Goal: Transaction & Acquisition: Purchase product/service

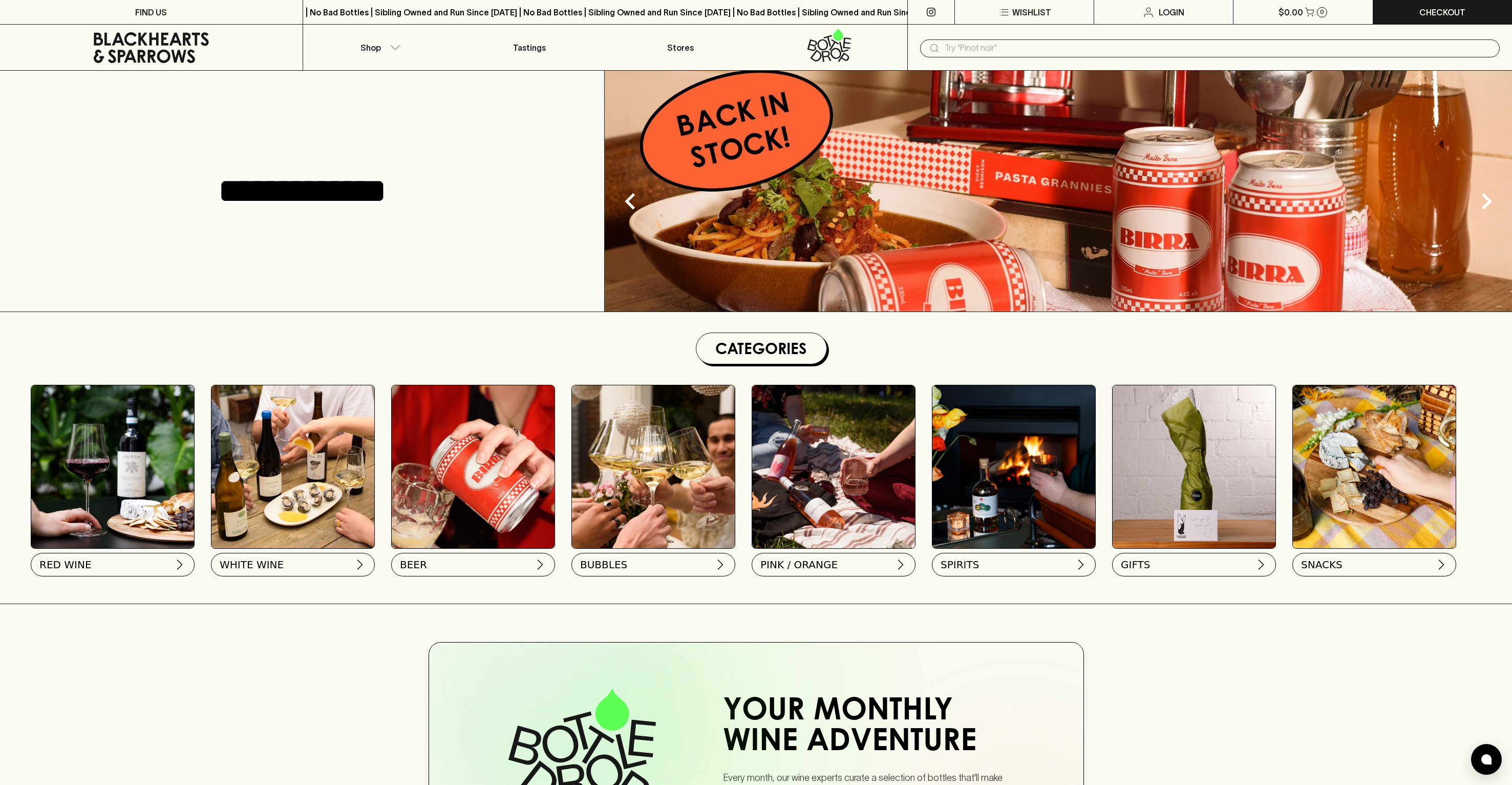
click at [173, 51] on icon at bounding box center [151, 48] width 116 height 31
click at [367, 42] on p "Shop" at bounding box center [370, 47] width 20 height 12
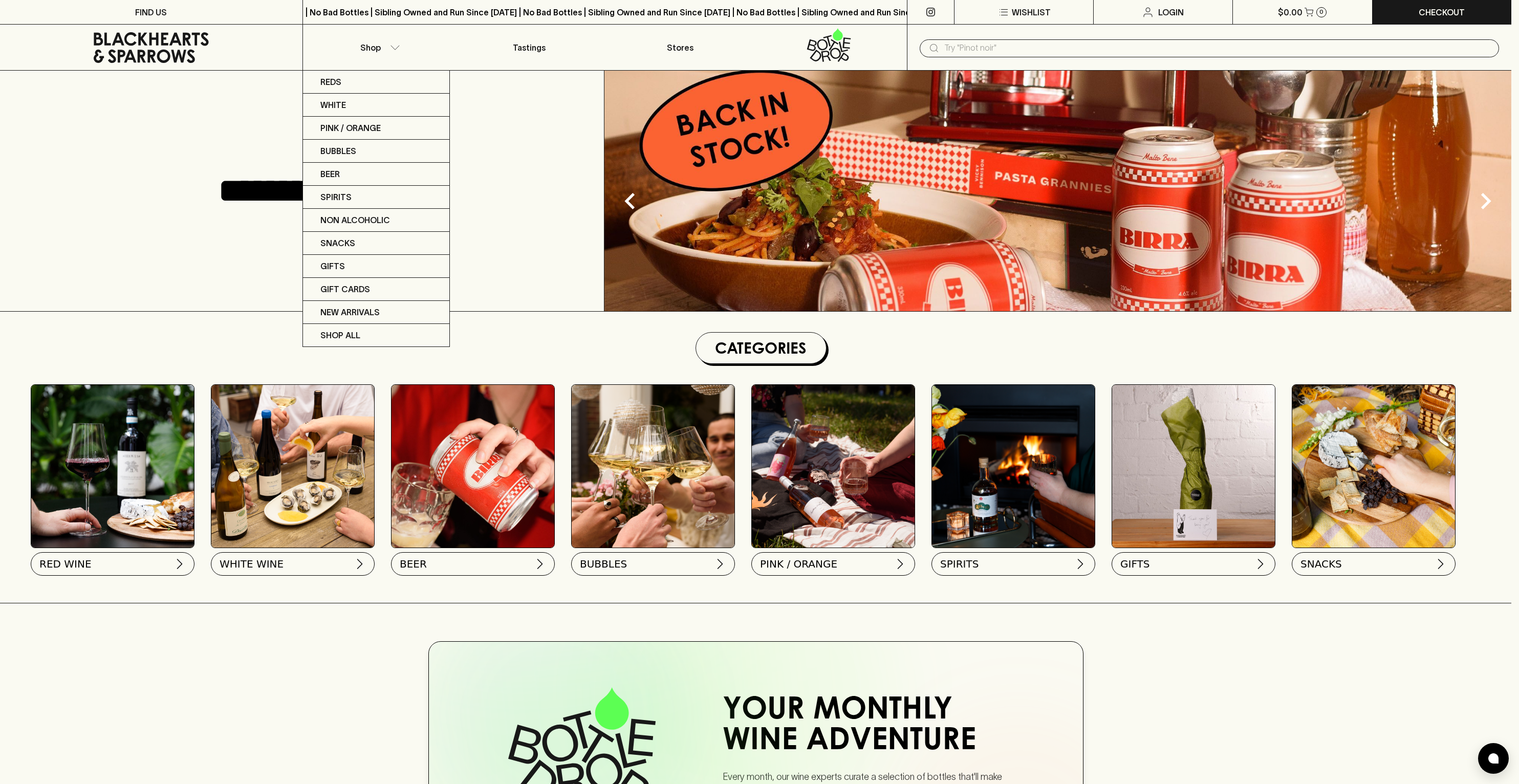
click at [733, 506] on div at bounding box center [760, 392] width 1519 height 784
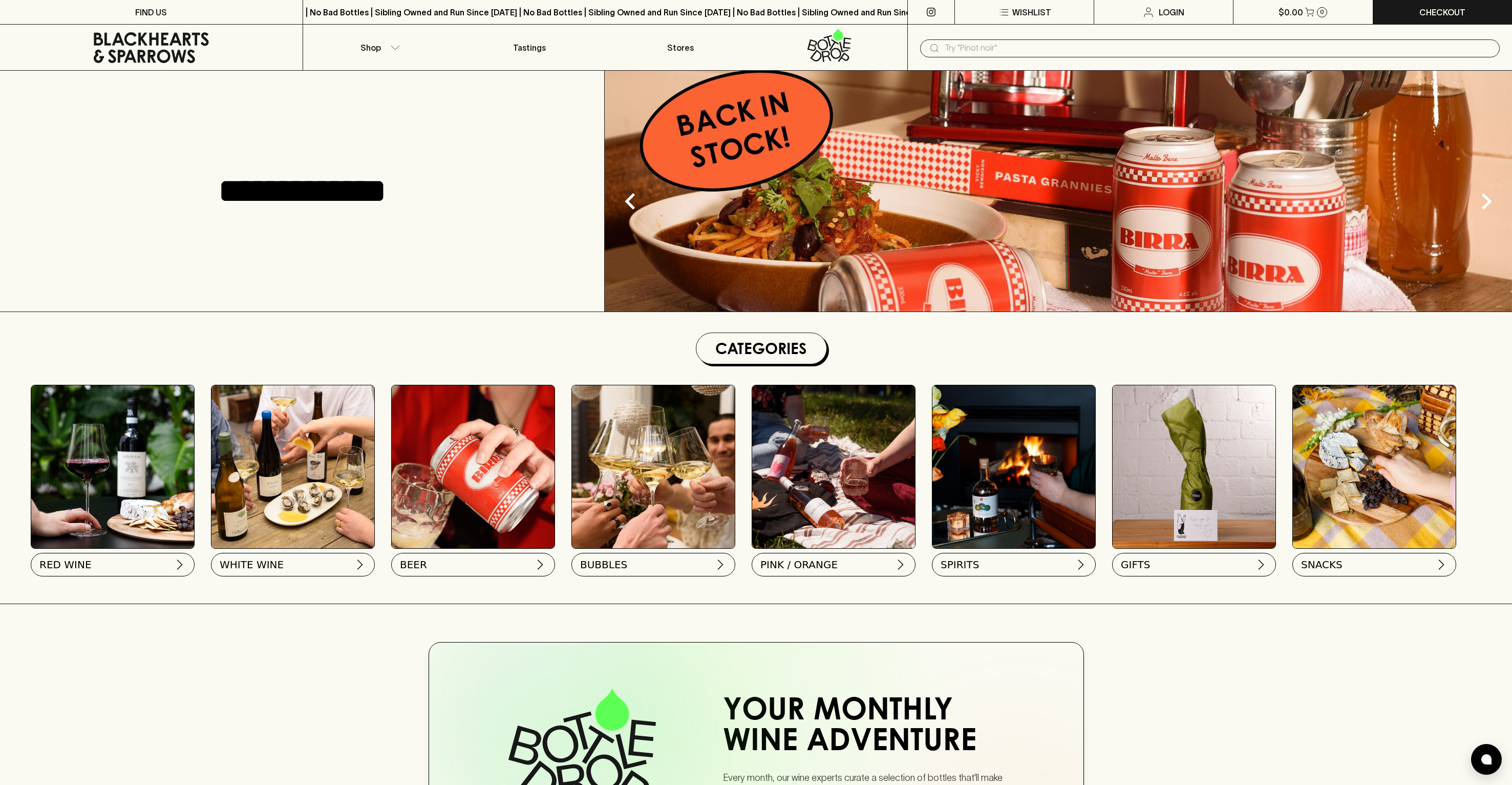
click at [932, 553] on button "SPIRITS" at bounding box center [1013, 564] width 163 height 24
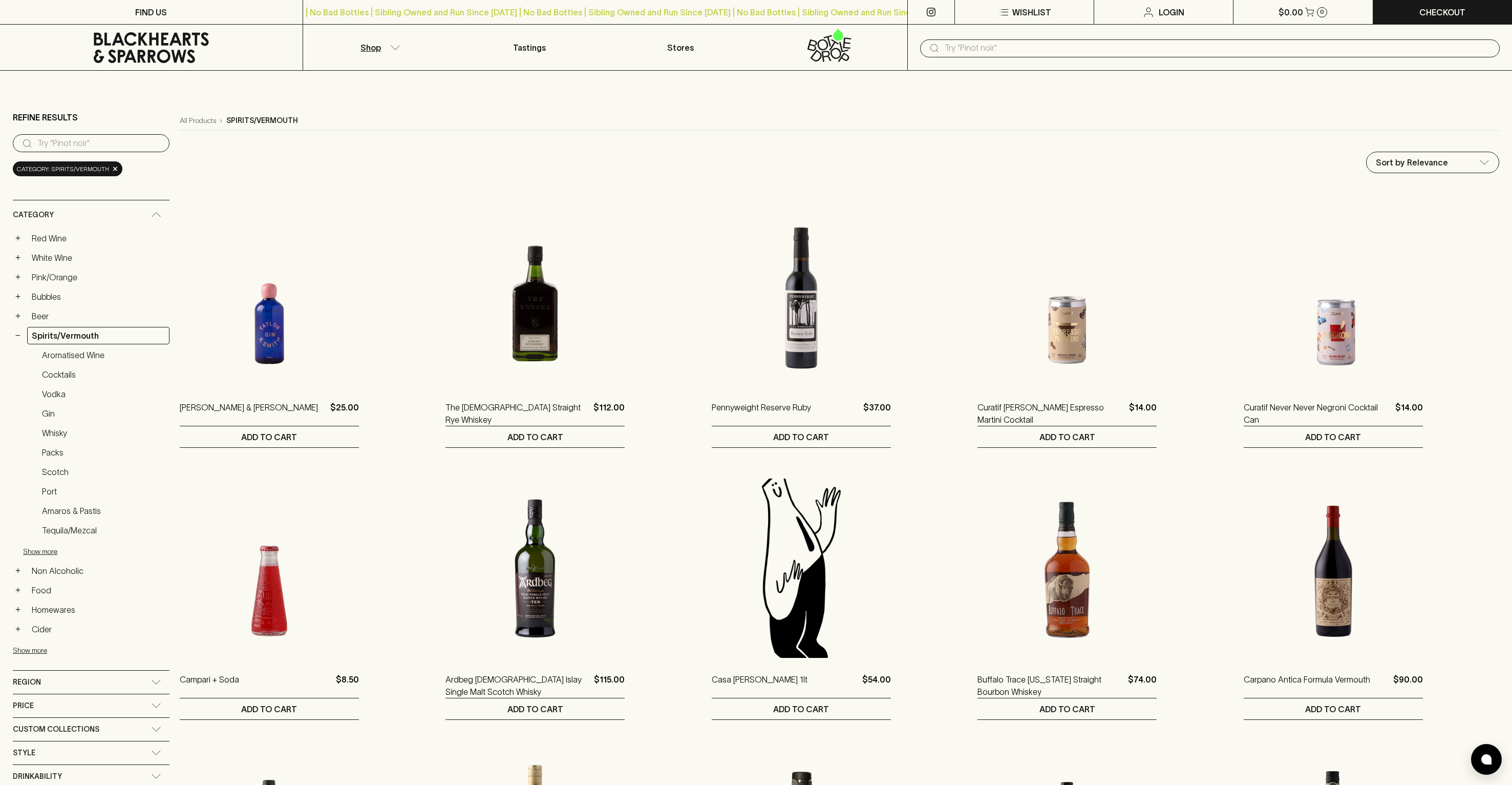
click at [71, 144] on input "search" at bounding box center [99, 142] width 124 height 16
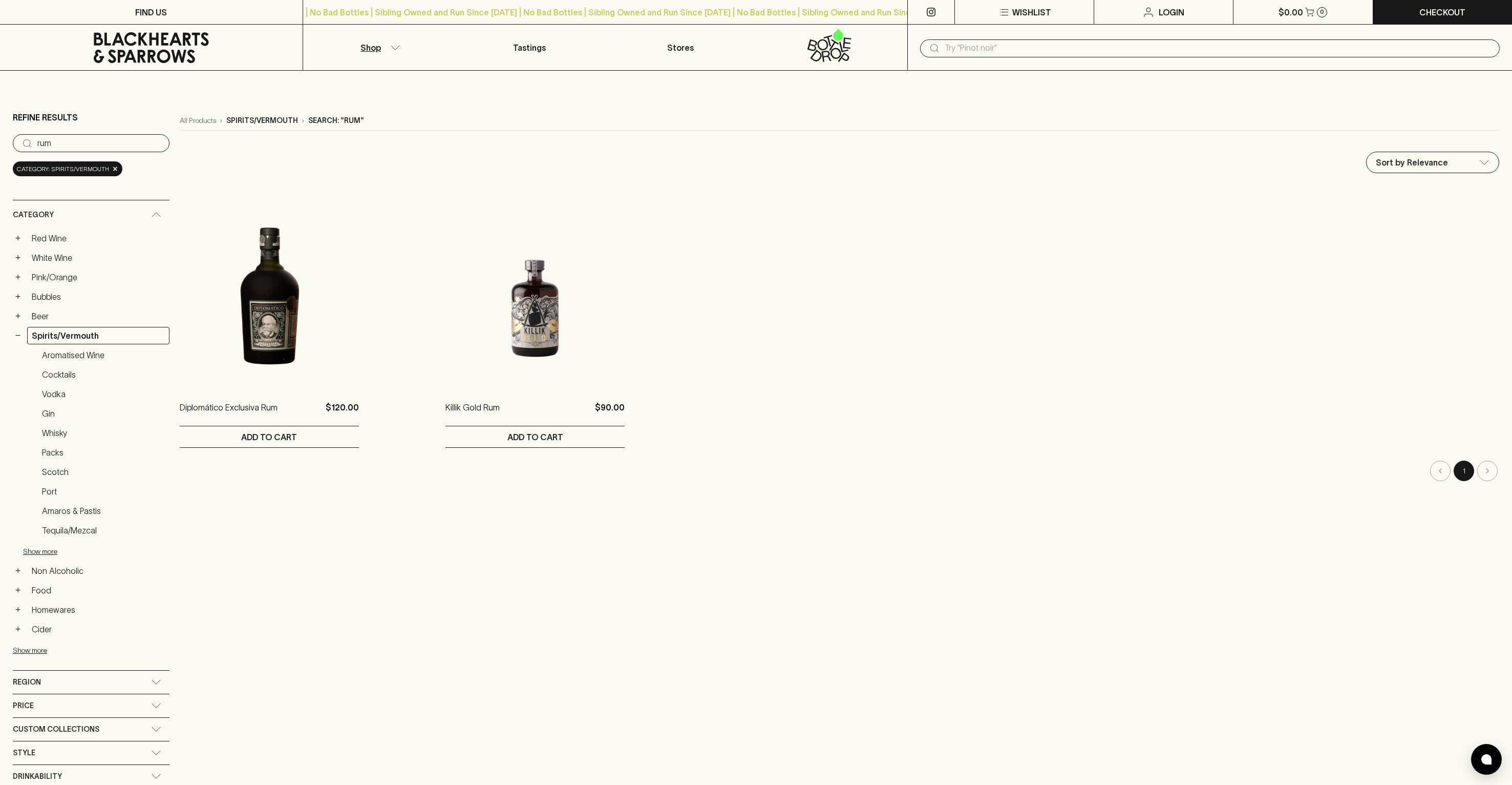
type input "rum"
click at [502, 560] on div "All Products › spirits/vermouth › Search: "rum" Sort by Relevance default ​ Dip…" at bounding box center [839, 523] width 1320 height 825
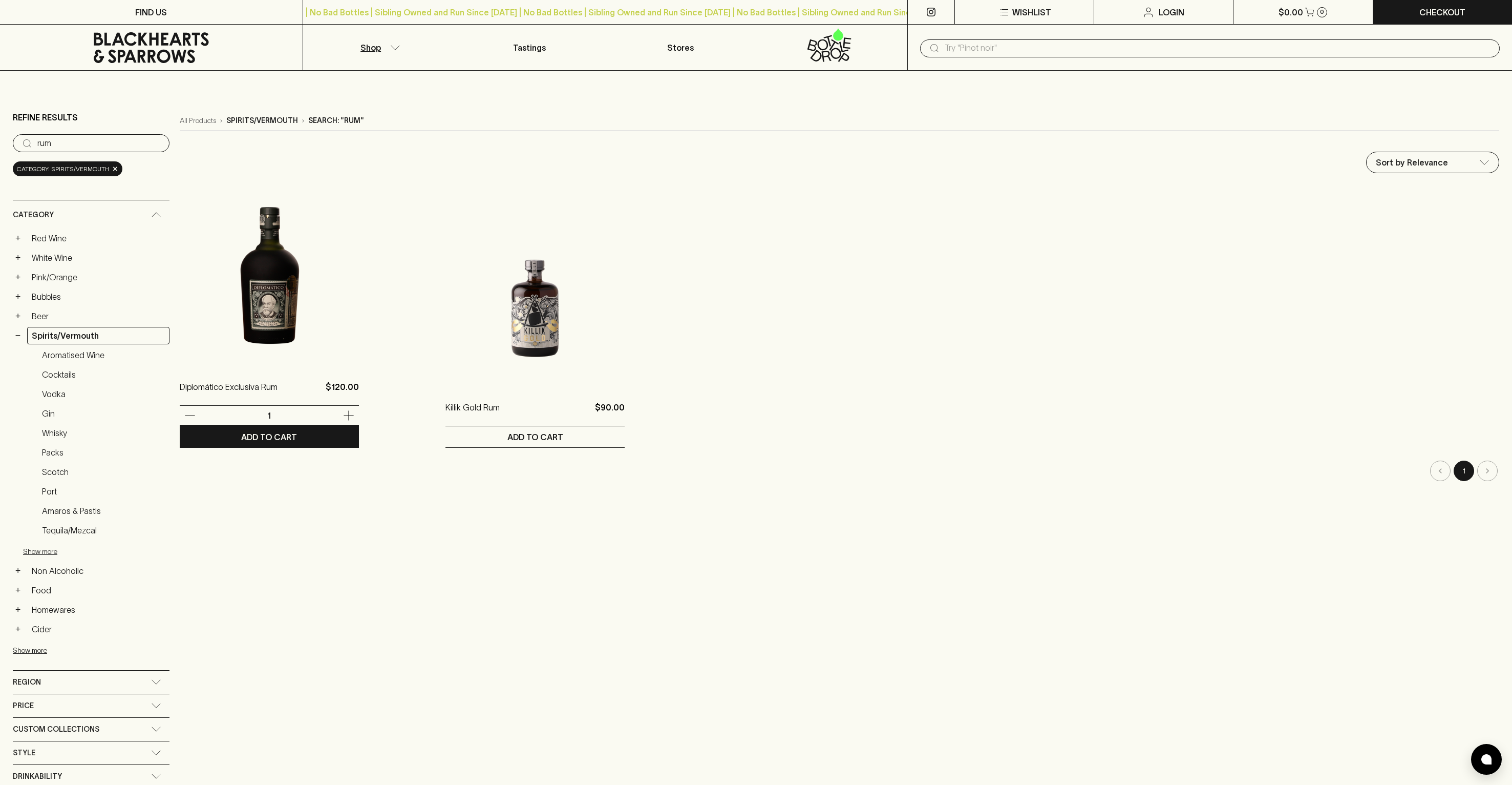
click at [241, 306] on img at bounding box center [270, 276] width 180 height 180
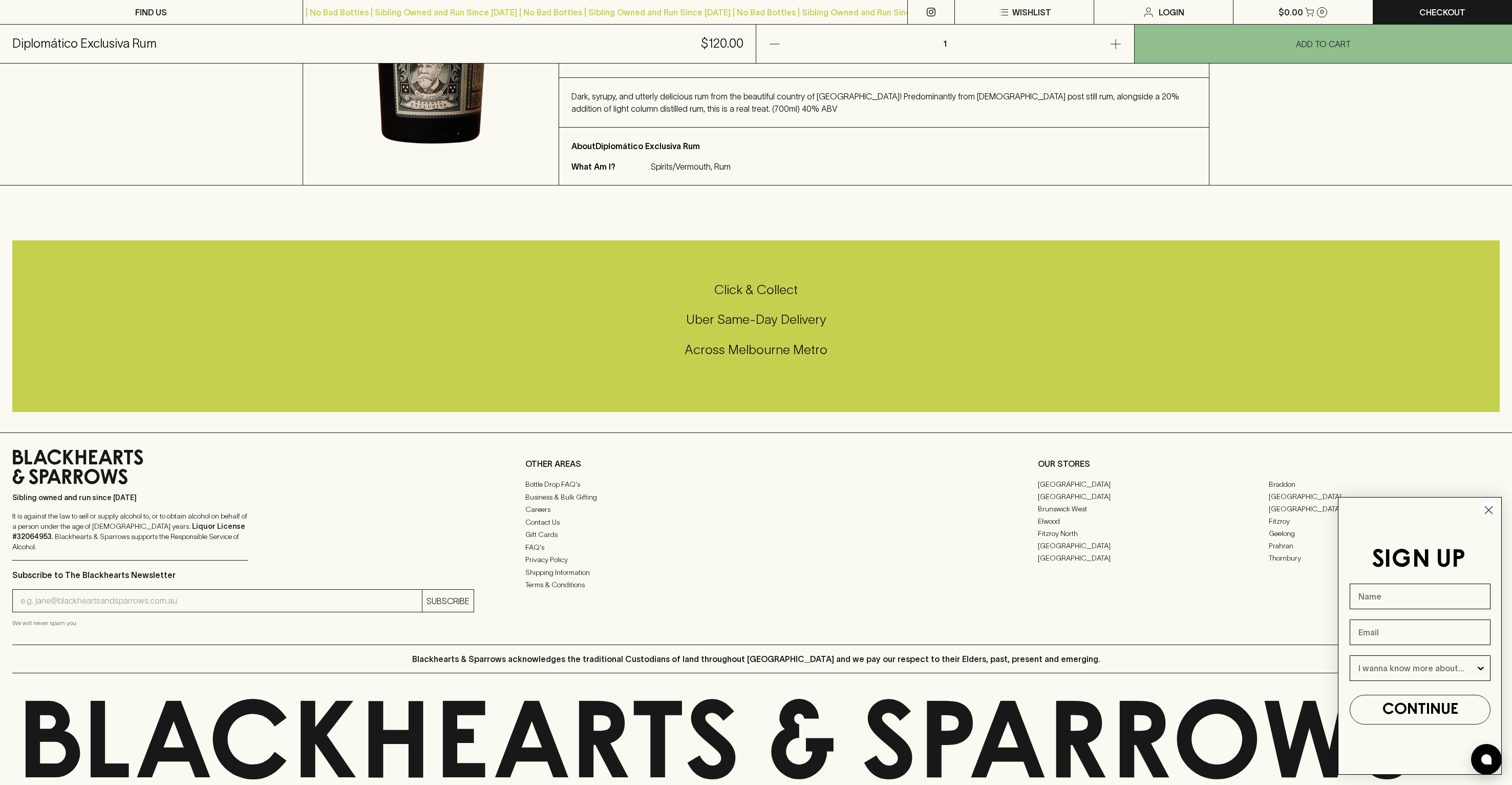
scroll to position [287, 0]
